Goal: Task Accomplishment & Management: Manage account settings

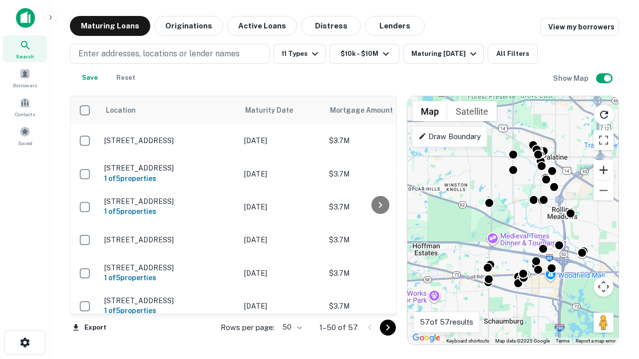
click at [603, 170] on button "Zoom in" at bounding box center [603, 170] width 20 height 20
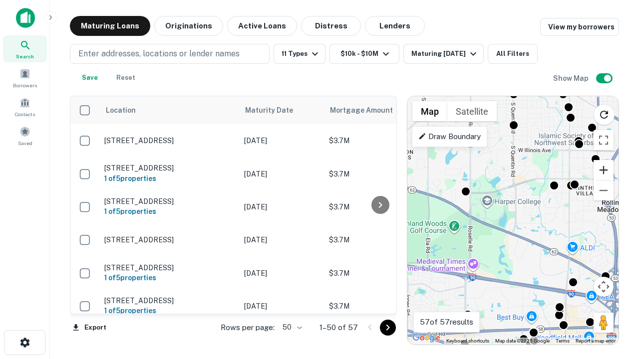
click at [603, 170] on button "Zoom in" at bounding box center [603, 170] width 20 height 20
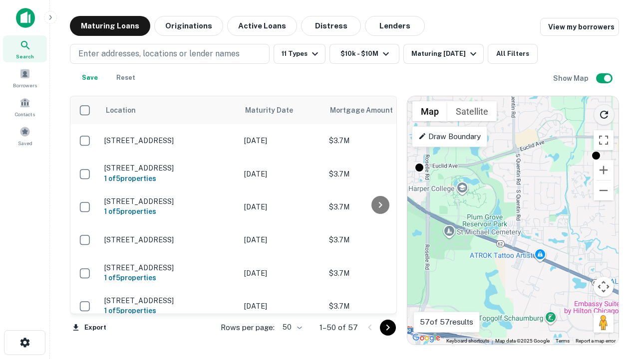
click at [604, 113] on icon "Reload search area" at bounding box center [604, 115] width 12 height 12
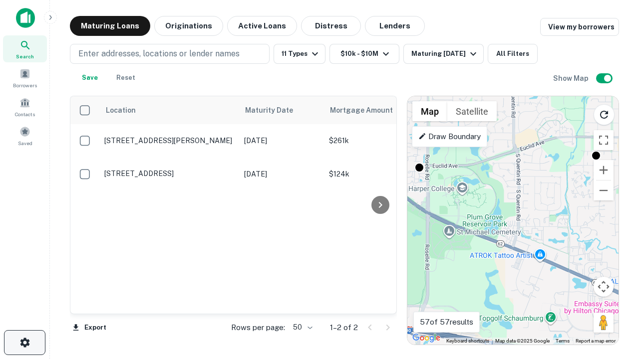
click at [24, 343] on icon "button" at bounding box center [25, 343] width 12 height 12
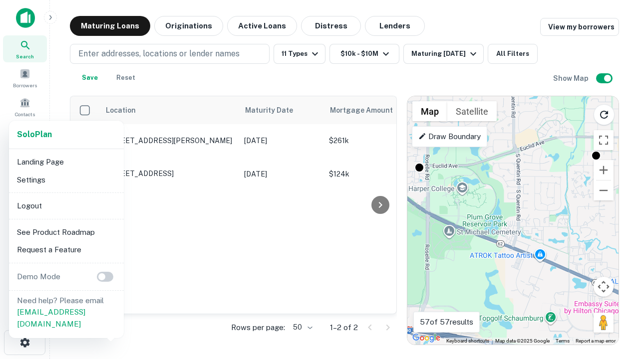
click at [66, 206] on li "Logout" at bounding box center [66, 206] width 107 height 18
